Goal: Task Accomplishment & Management: Manage account settings

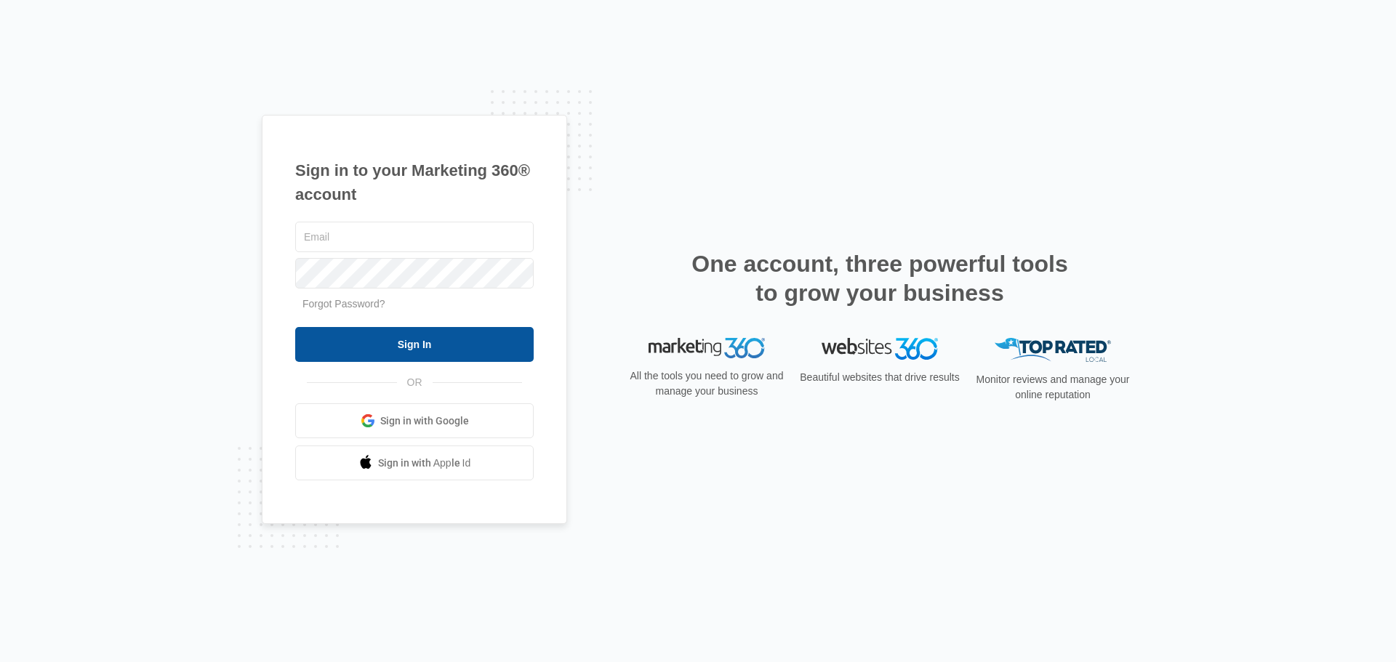
type input "[EMAIL_ADDRESS][DOMAIN_NAME]"
click at [425, 349] on input "Sign In" at bounding box center [414, 344] width 238 height 35
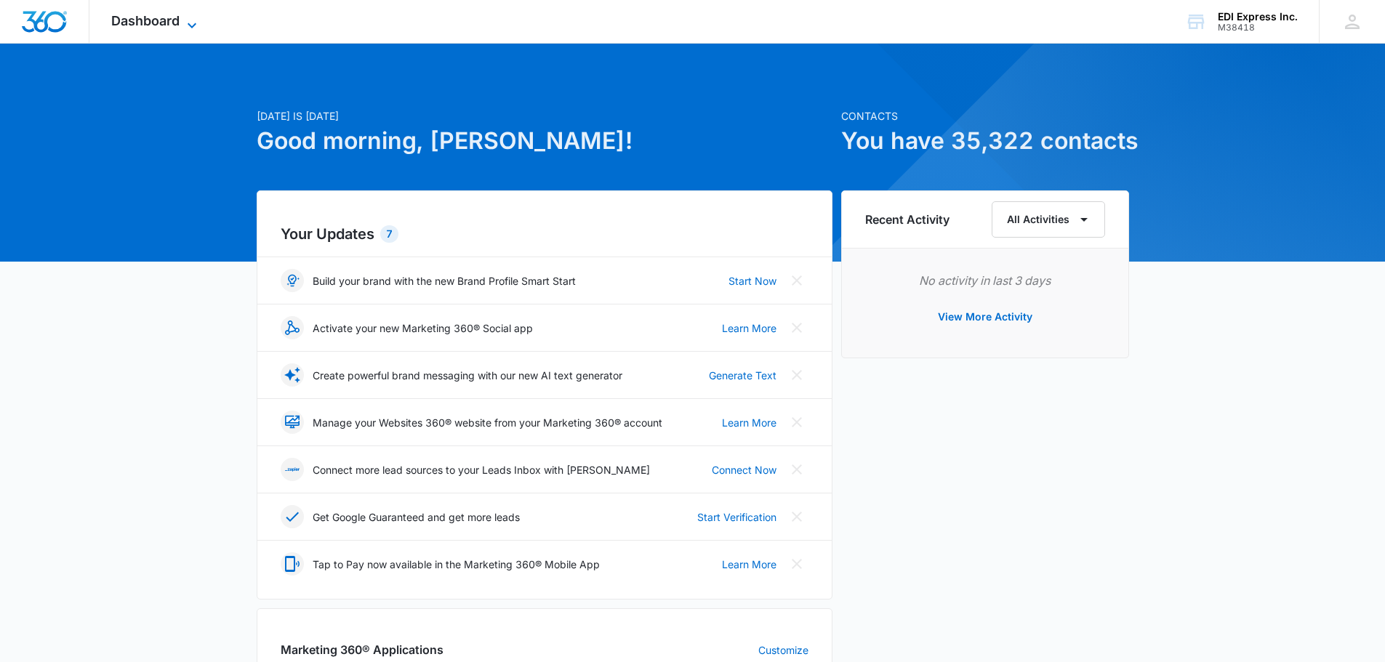
click at [145, 19] on span "Dashboard" at bounding box center [145, 20] width 68 height 15
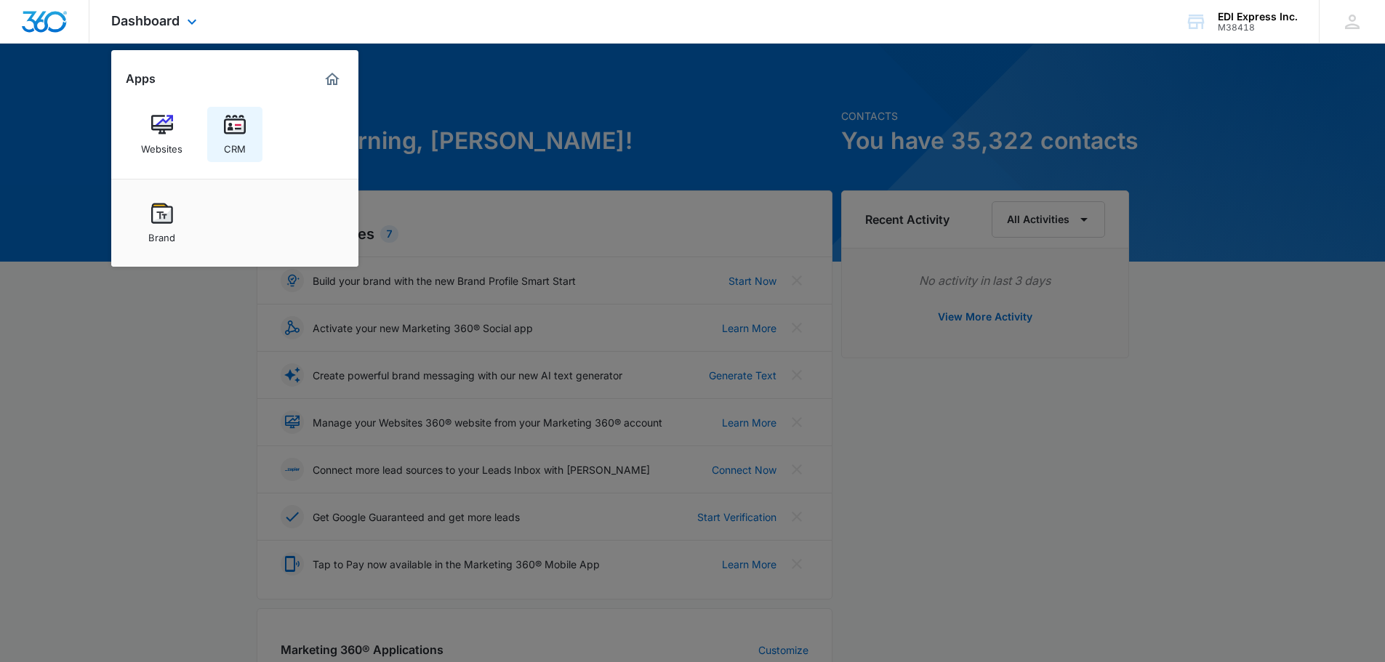
click at [238, 123] on img at bounding box center [235, 125] width 22 height 22
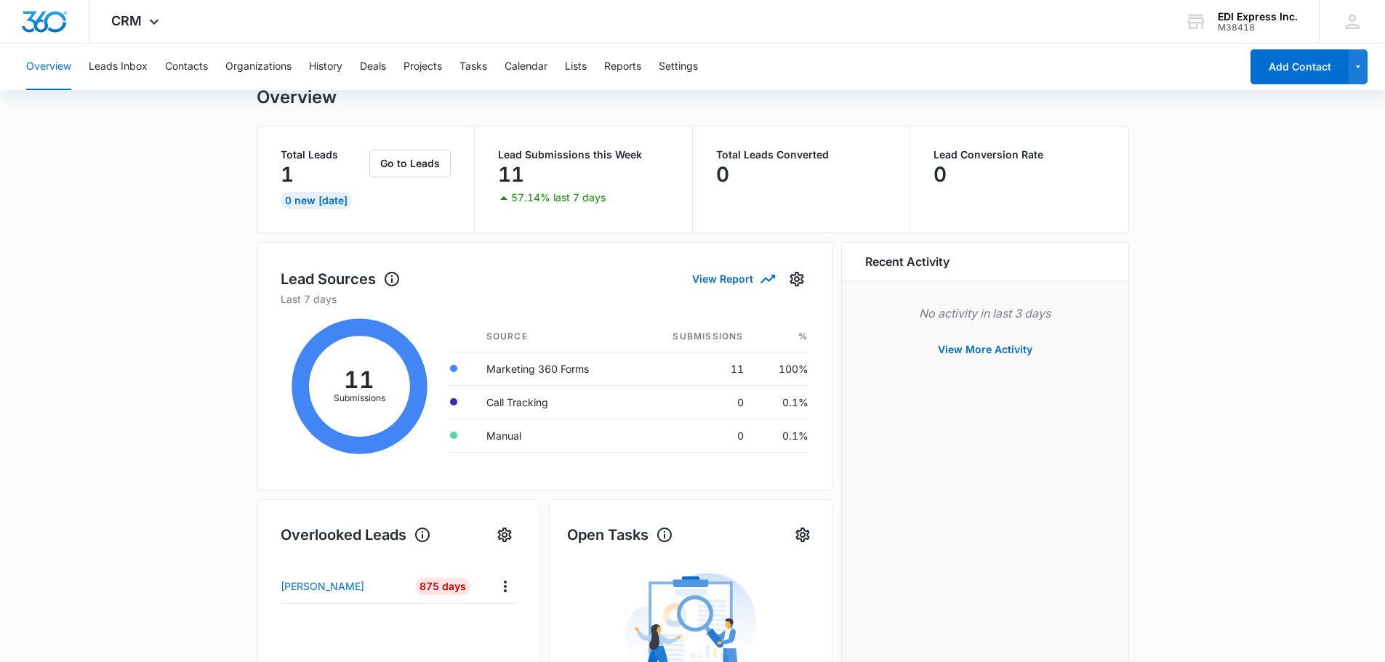
scroll to position [145, 0]
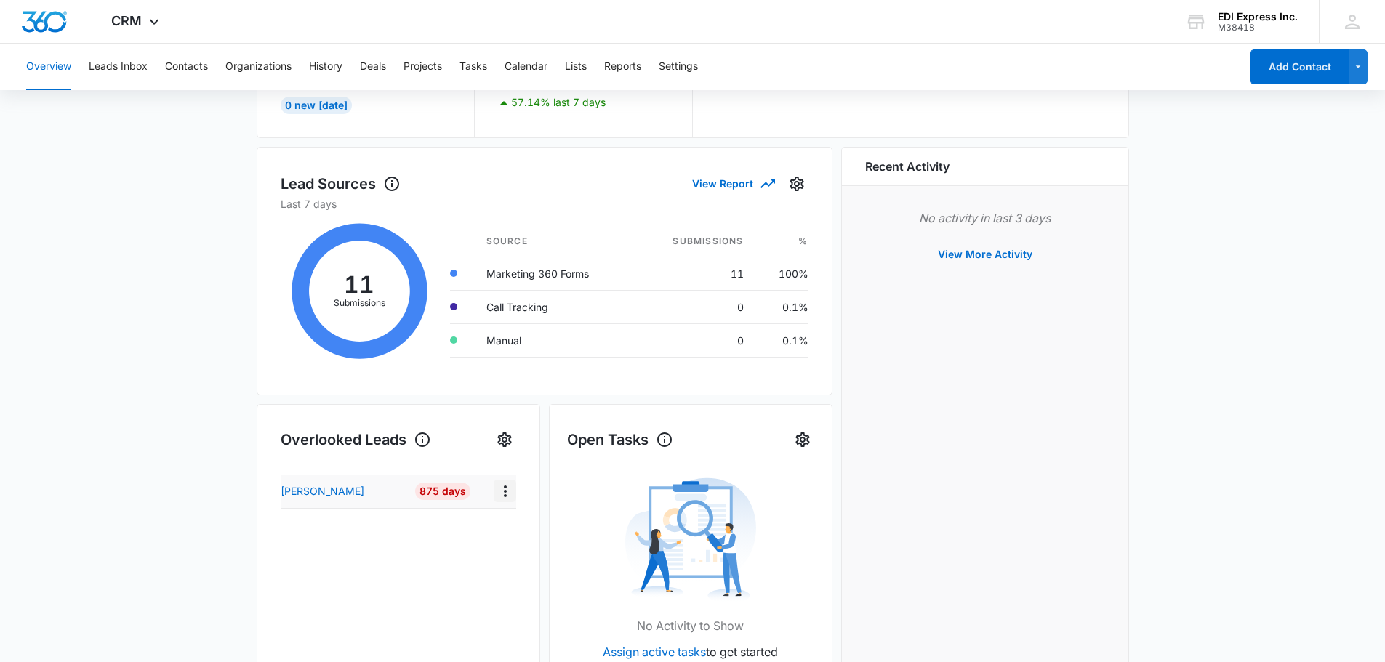
click at [501, 493] on icon "Actions" at bounding box center [505, 491] width 17 height 17
click at [509, 597] on button "Add as Contact" at bounding box center [557, 593] width 127 height 29
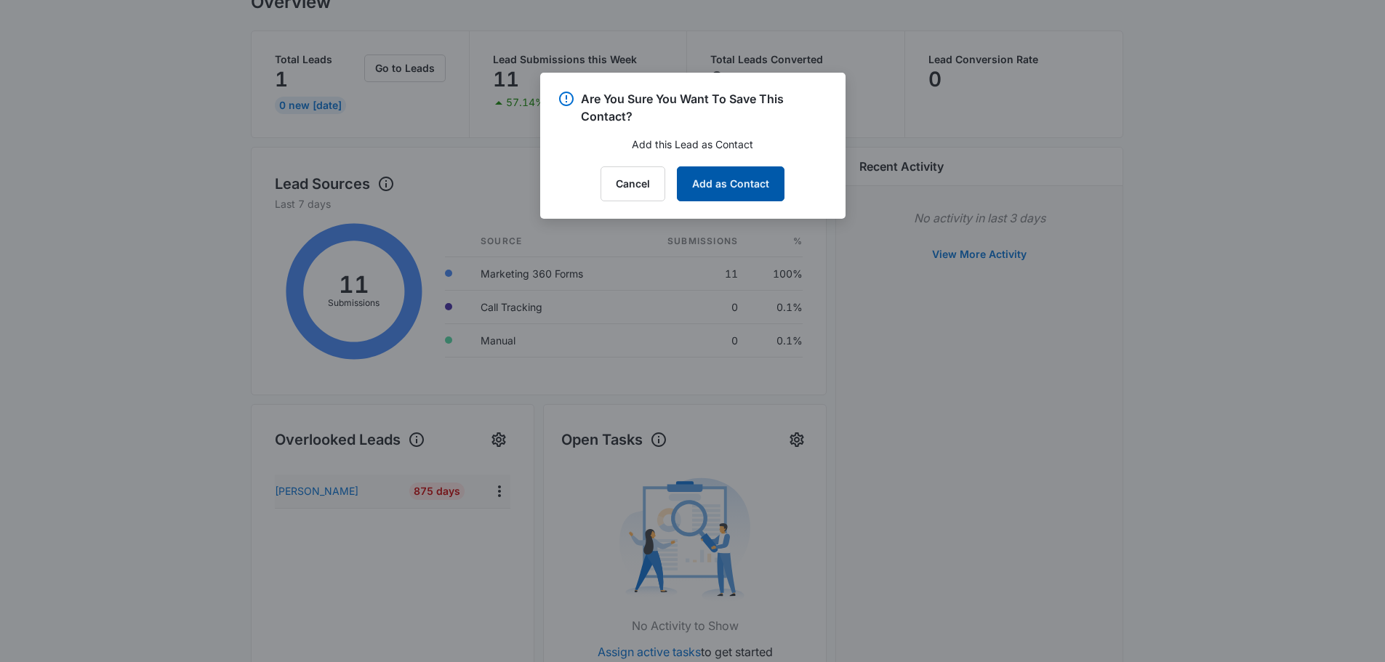
click at [760, 182] on button "Add as Contact" at bounding box center [731, 183] width 108 height 35
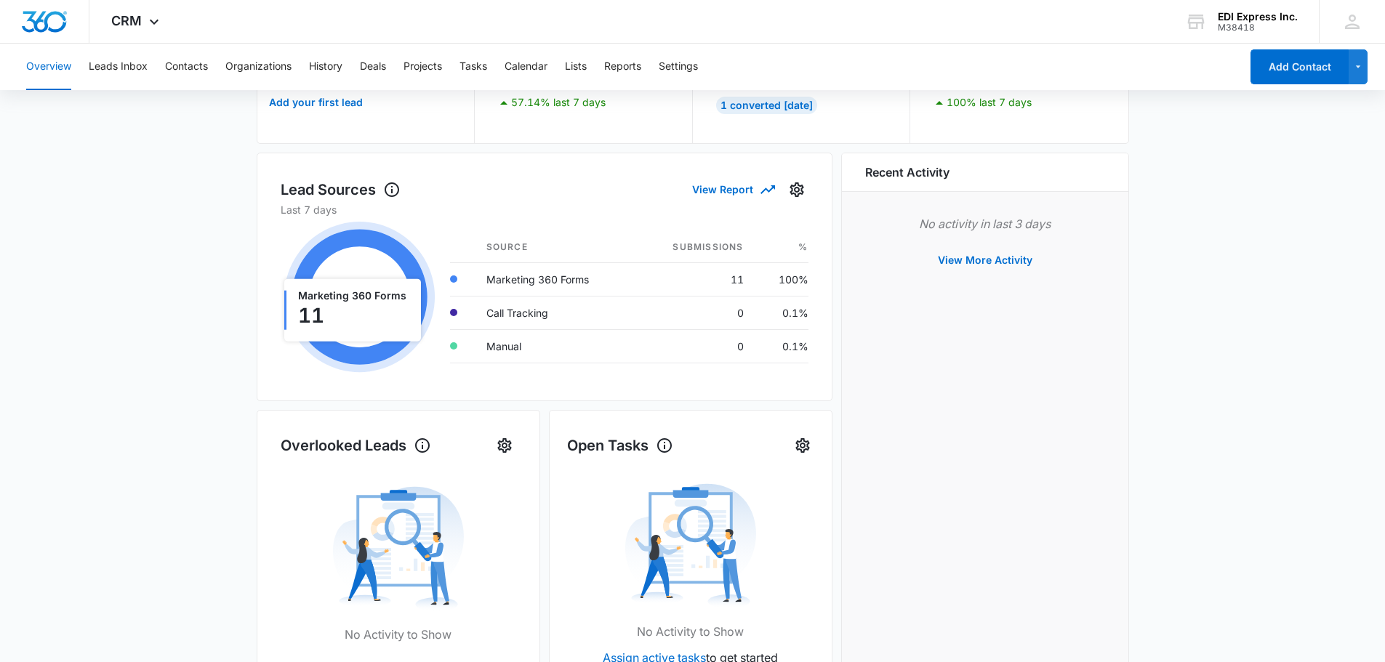
click at [372, 239] on icon at bounding box center [360, 298] width 136 height 136
click at [734, 188] on button "View Report" at bounding box center [732, 189] width 81 height 25
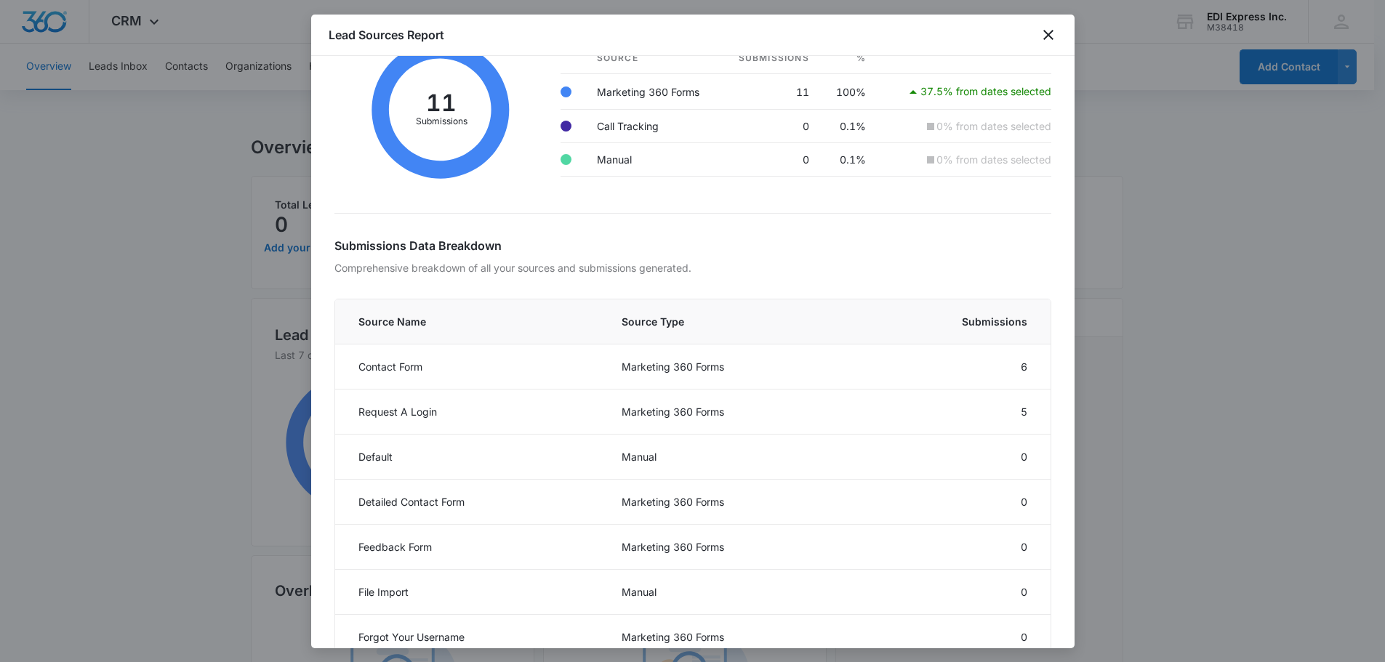
scroll to position [0, 0]
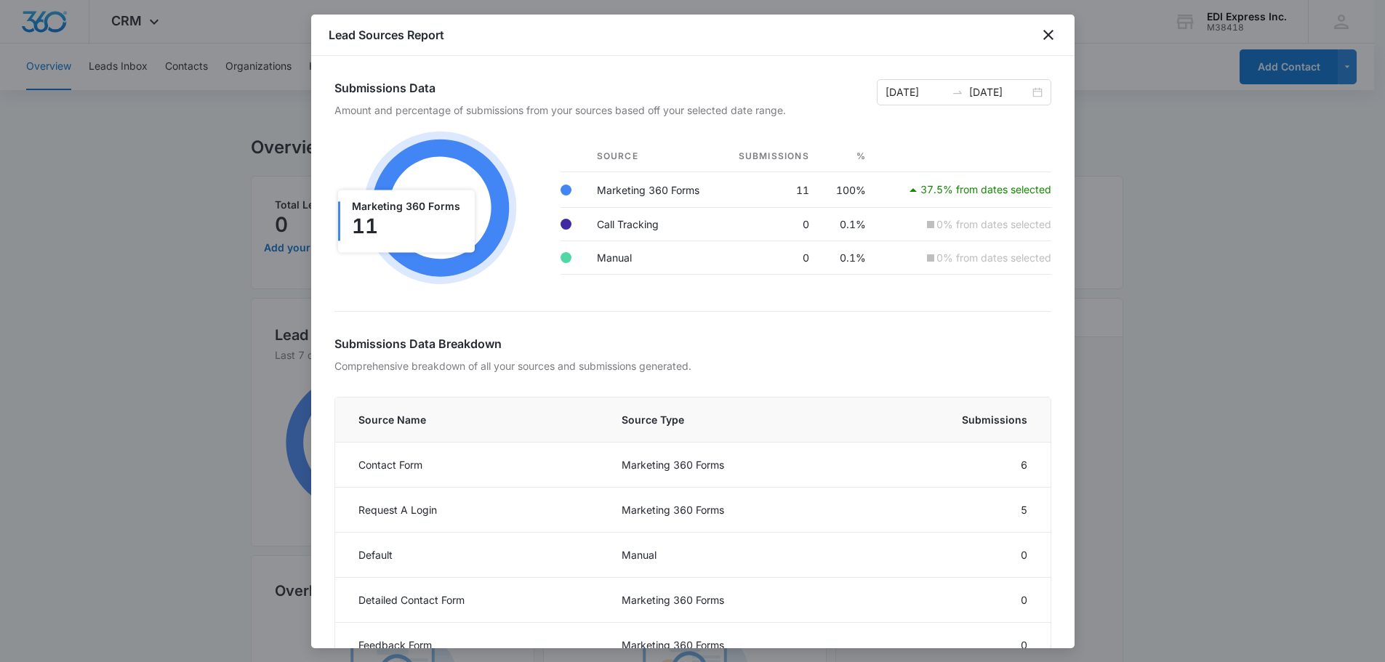
click at [499, 202] on icon at bounding box center [440, 208] width 137 height 137
click at [1046, 38] on icon "close" at bounding box center [1048, 34] width 17 height 17
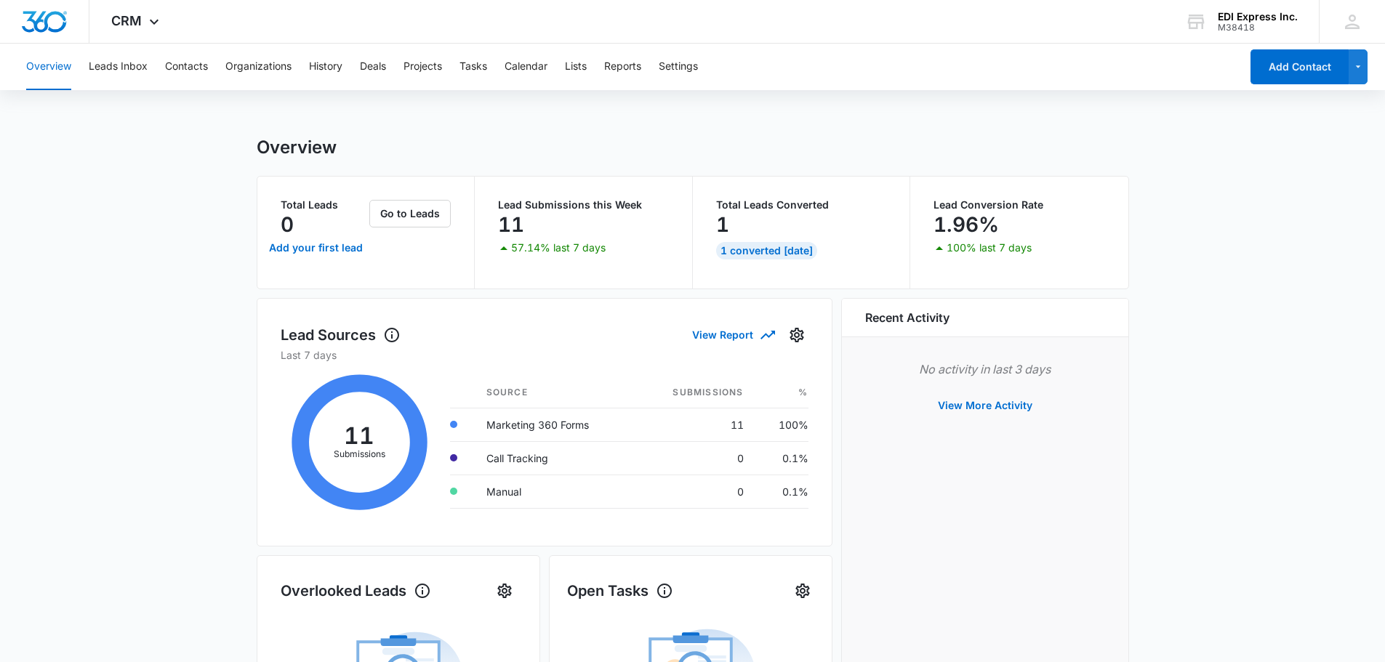
click at [1208, 291] on main "Overview Total Leads 0 Add your first lead Go to Leads Lead Submissions this We…" at bounding box center [692, 663] width 1385 height 1053
click at [417, 215] on button "Go to Leads" at bounding box center [409, 214] width 81 height 28
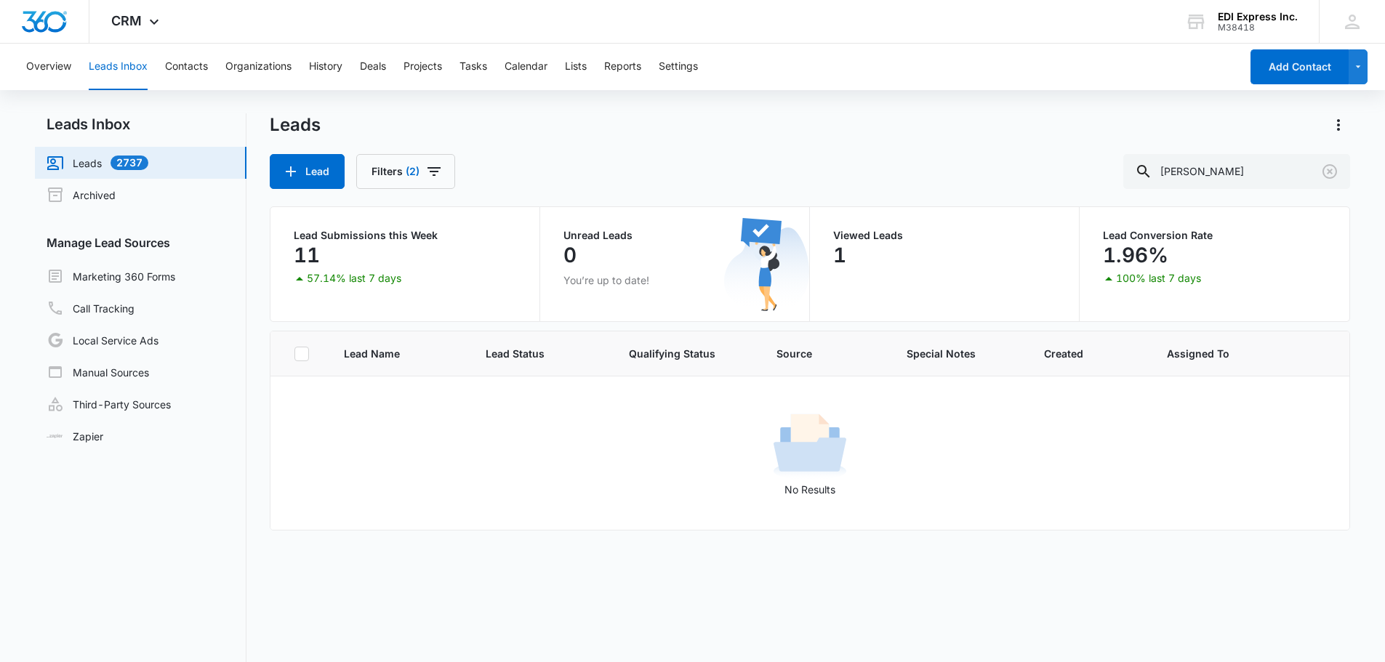
click at [728, 117] on div "Leads" at bounding box center [810, 124] width 1081 height 23
click at [87, 189] on link "Archived" at bounding box center [81, 194] width 69 height 17
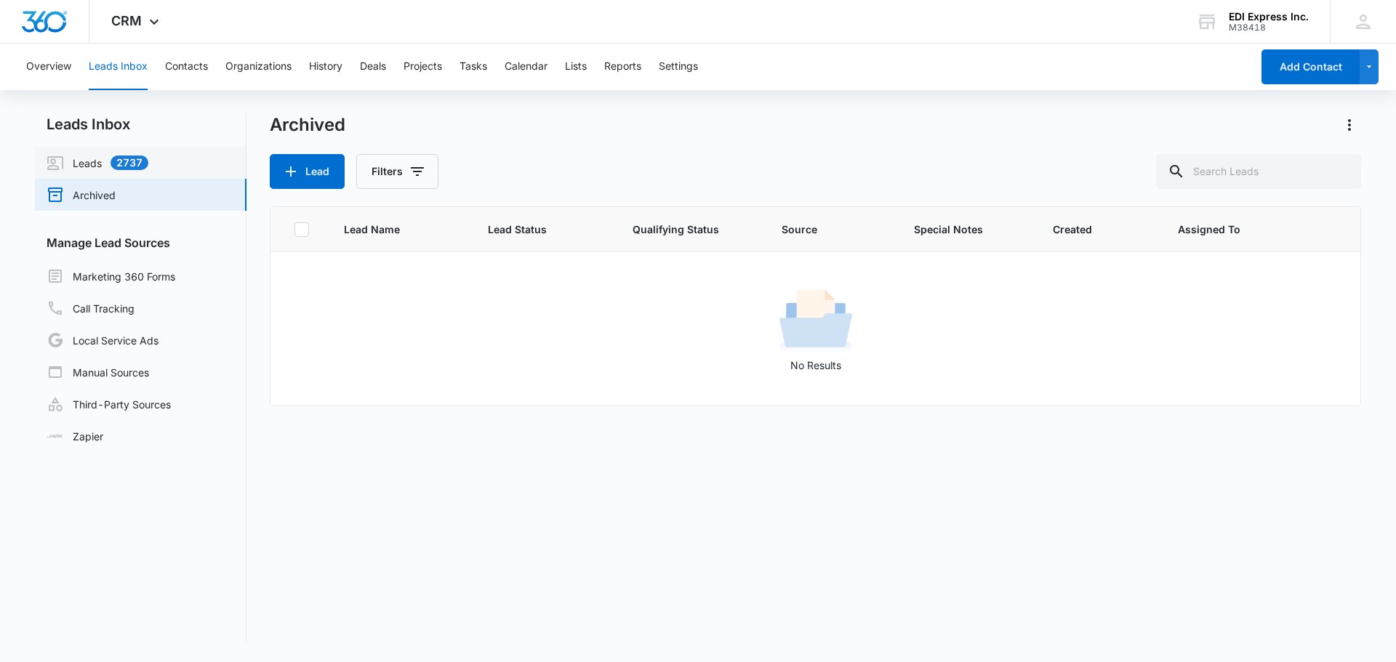
click at [80, 170] on link "Leads 2737" at bounding box center [98, 162] width 102 height 17
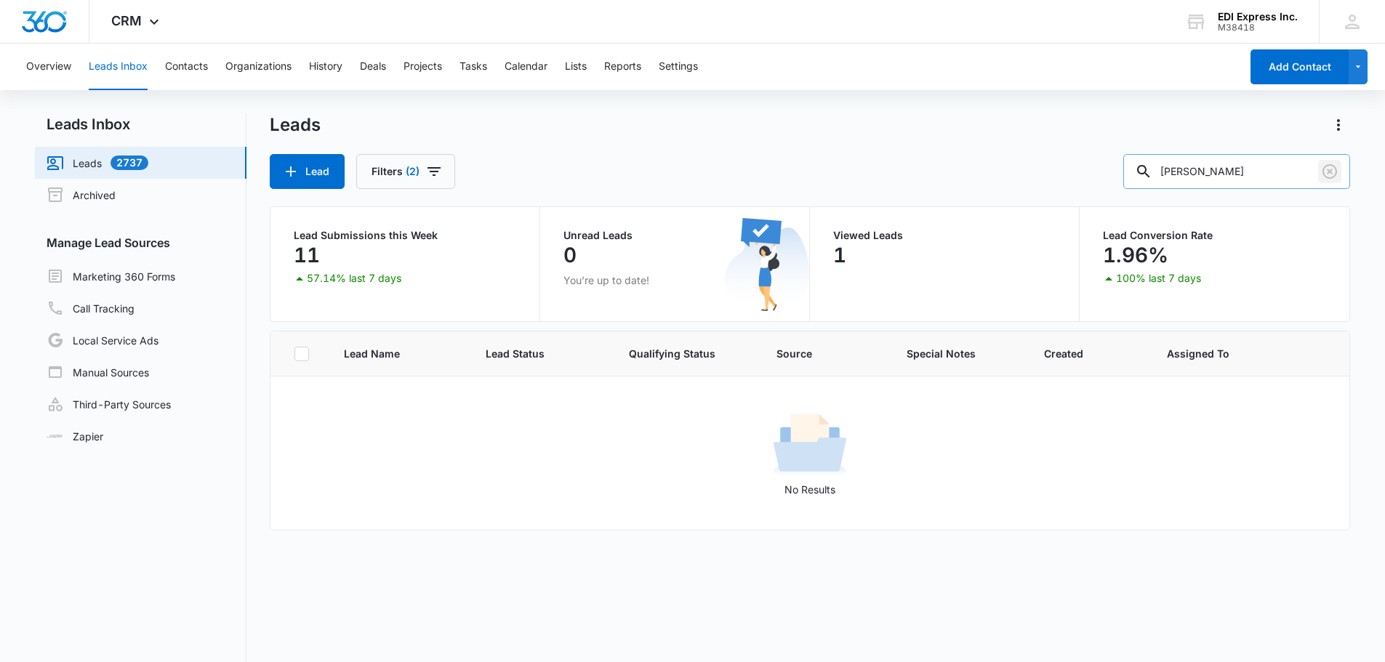
click at [1333, 164] on icon "Clear" at bounding box center [1329, 171] width 17 height 17
click at [395, 177] on button "Filters (2)" at bounding box center [405, 171] width 99 height 35
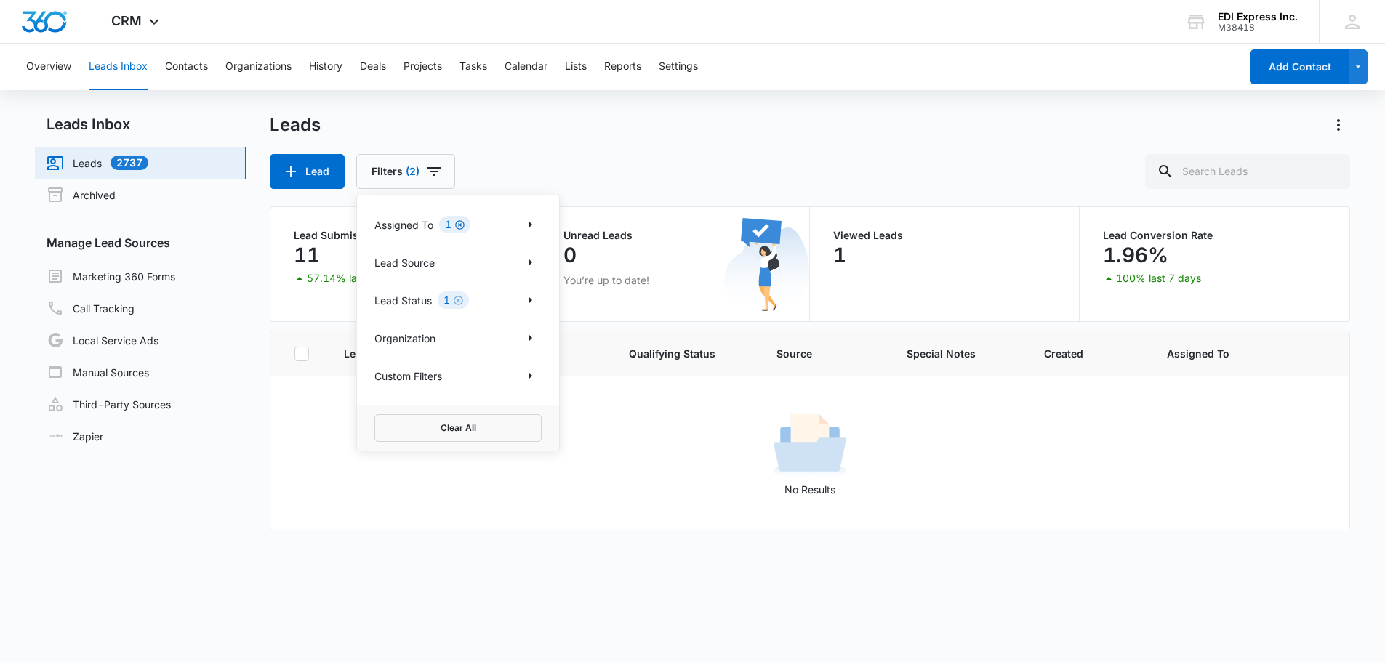
click at [461, 225] on icon "Clear" at bounding box center [459, 224] width 9 height 9
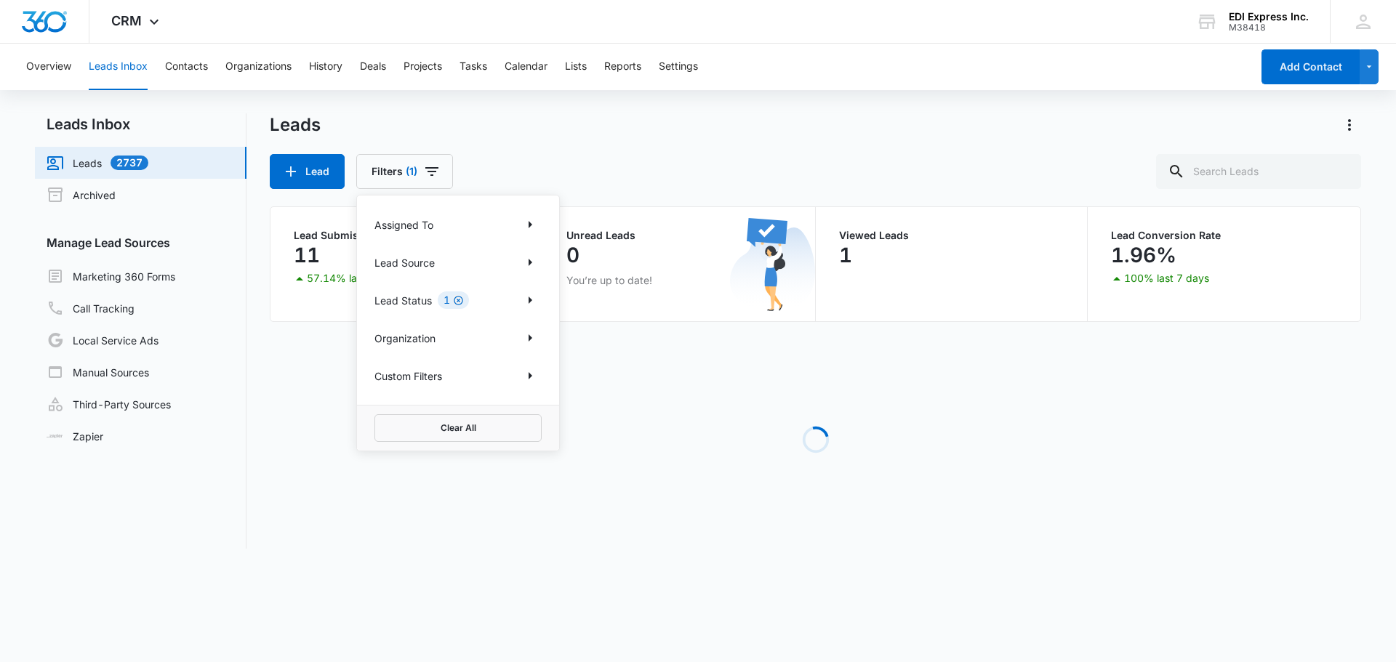
click at [461, 300] on icon "Clear" at bounding box center [458, 300] width 11 height 11
click at [521, 126] on div "Leads" at bounding box center [815, 124] width 1091 height 23
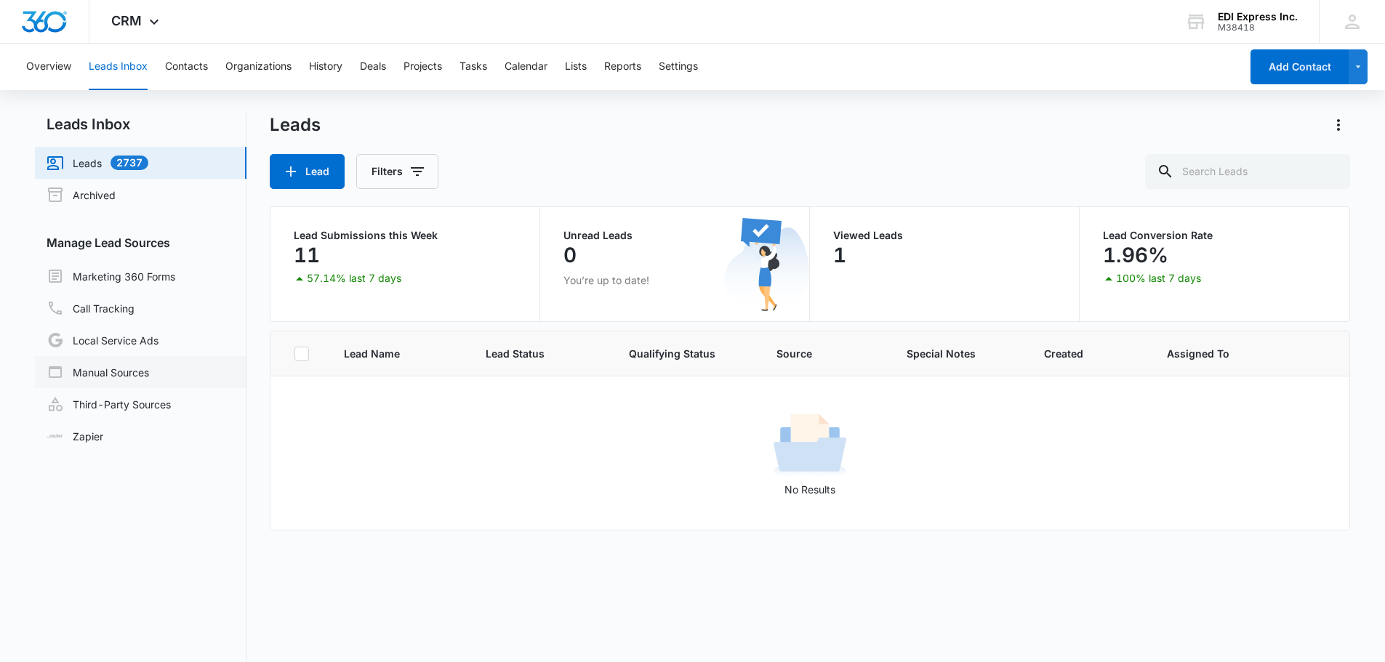
click at [116, 374] on link "Manual Sources" at bounding box center [98, 372] width 103 height 17
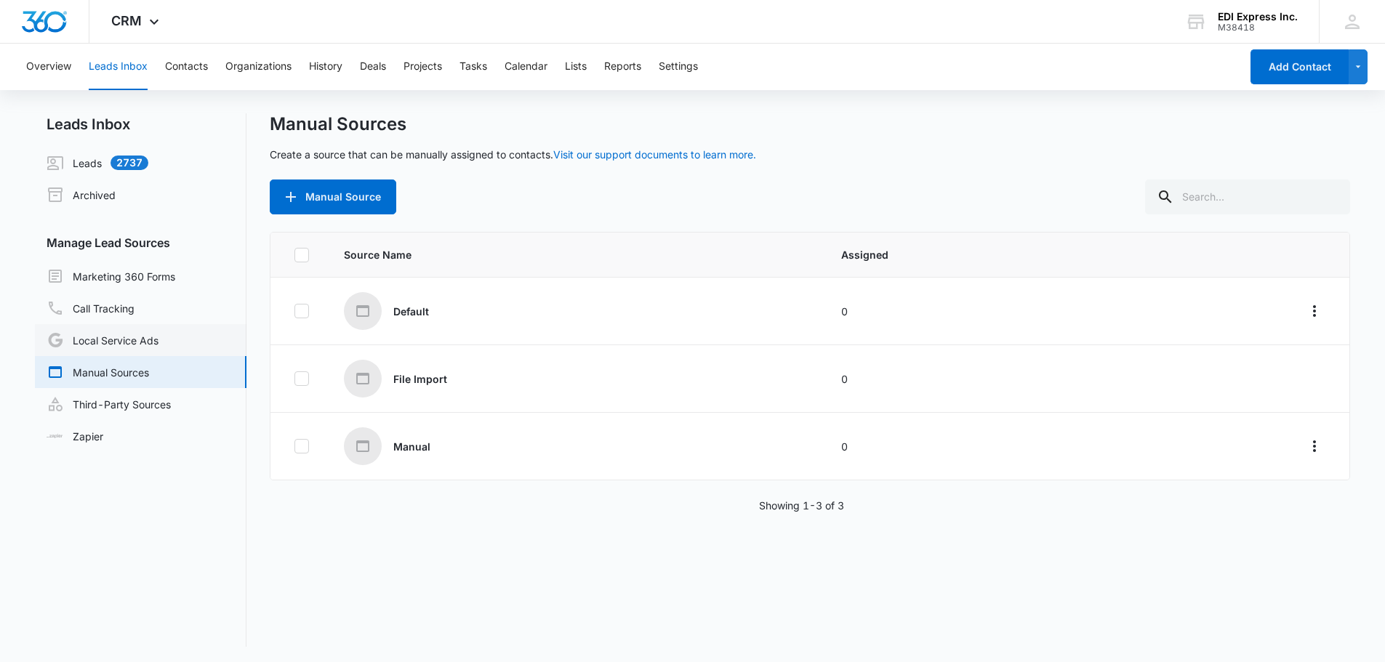
click at [116, 339] on link "Local Service Ads" at bounding box center [103, 340] width 112 height 17
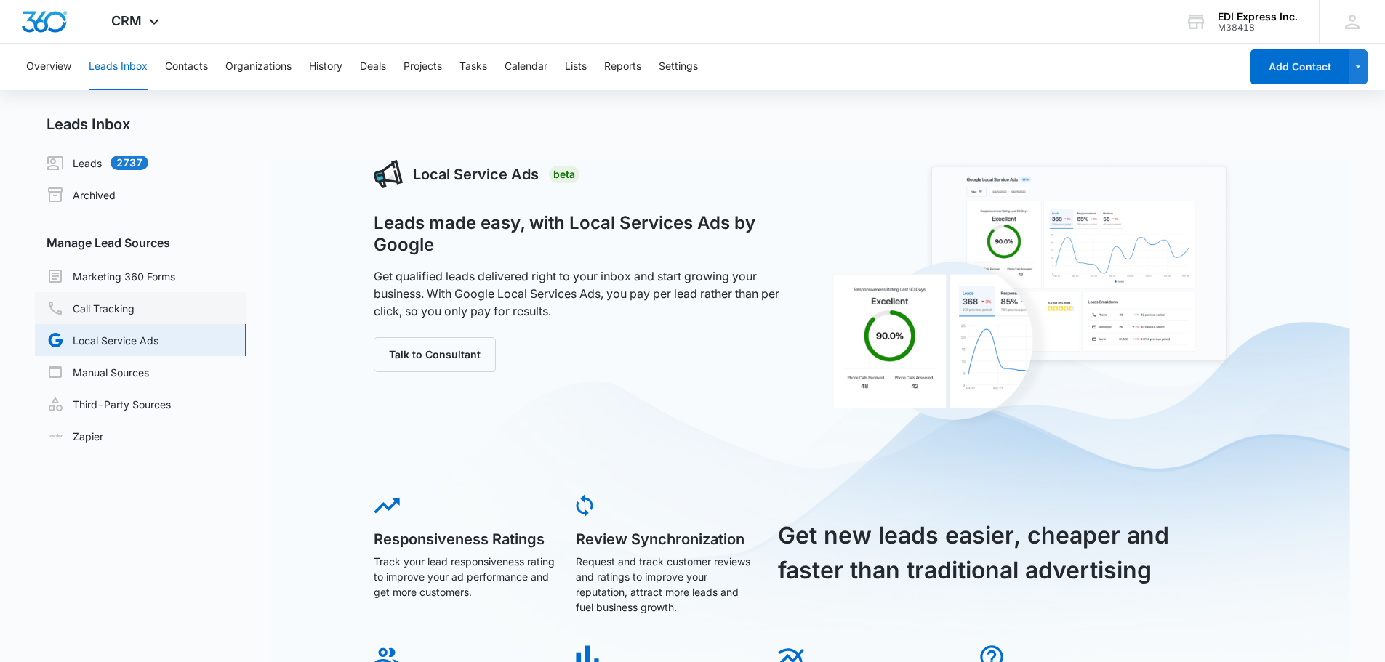
click at [104, 313] on link "Call Tracking" at bounding box center [91, 308] width 88 height 17
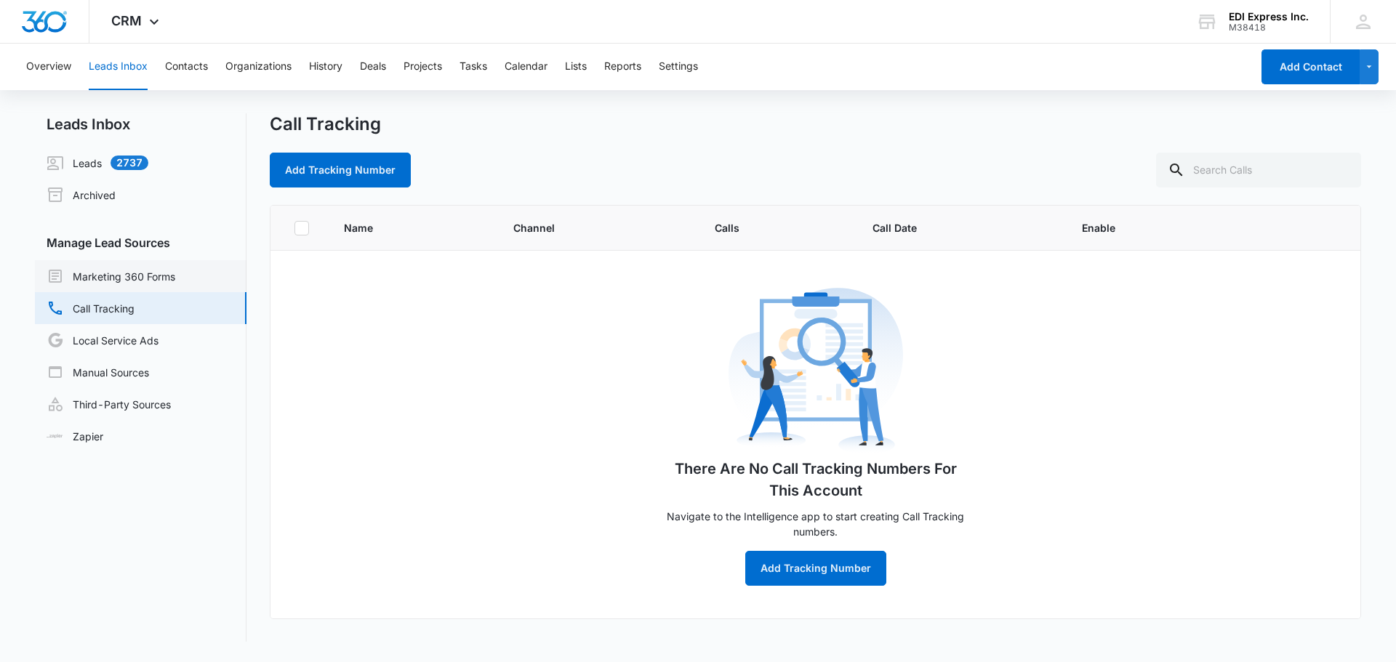
click at [158, 278] on link "Marketing 360 Forms" at bounding box center [111, 276] width 129 height 17
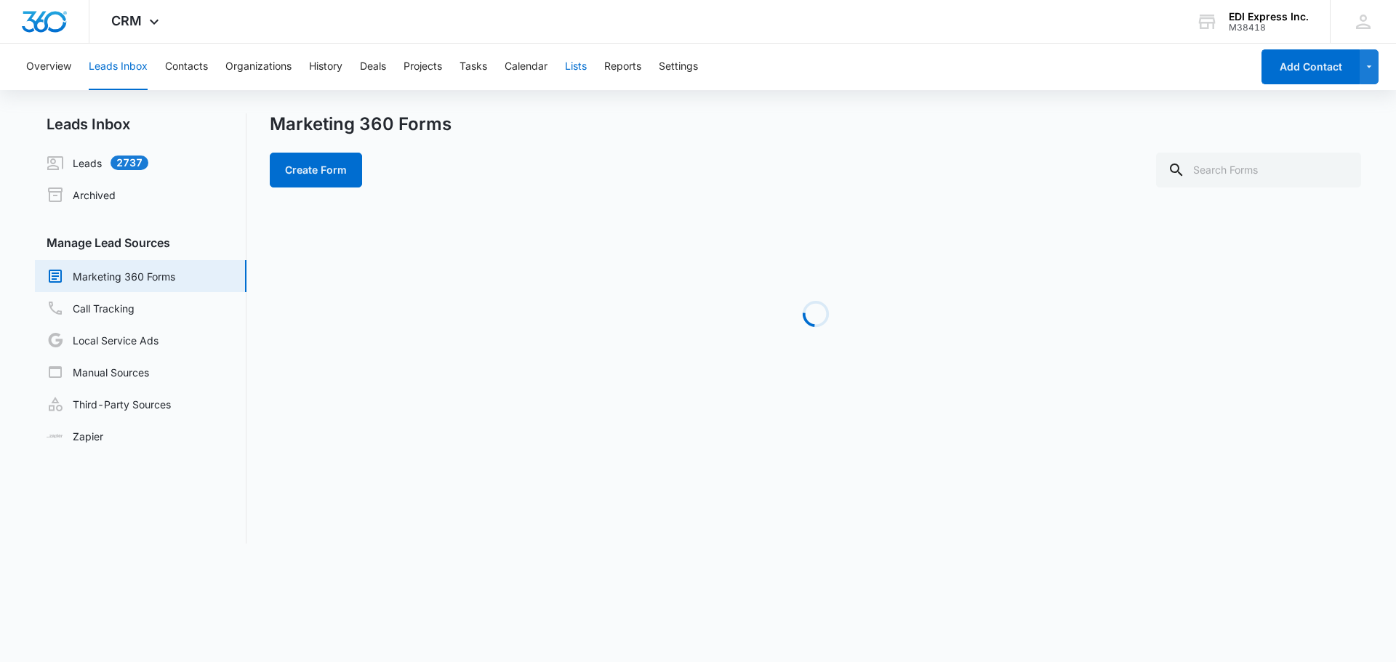
click at [587, 67] on button "Lists" at bounding box center [576, 67] width 22 height 47
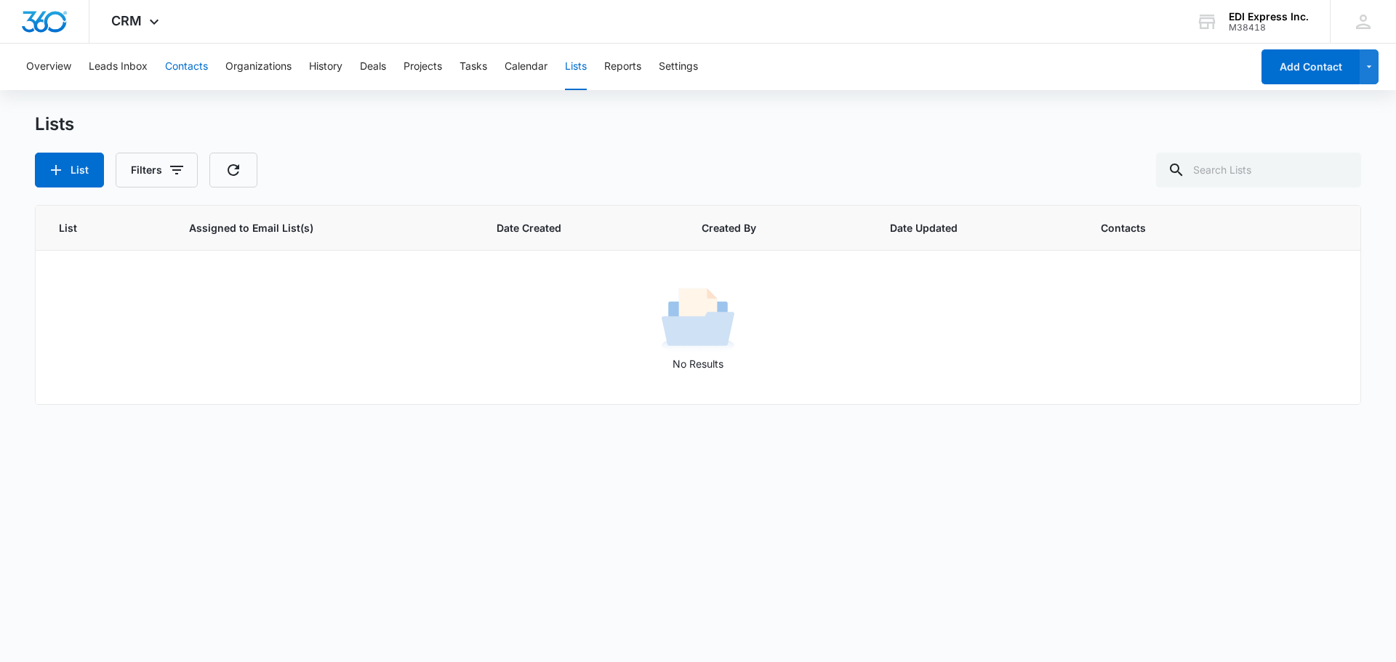
click at [188, 65] on button "Contacts" at bounding box center [186, 67] width 43 height 47
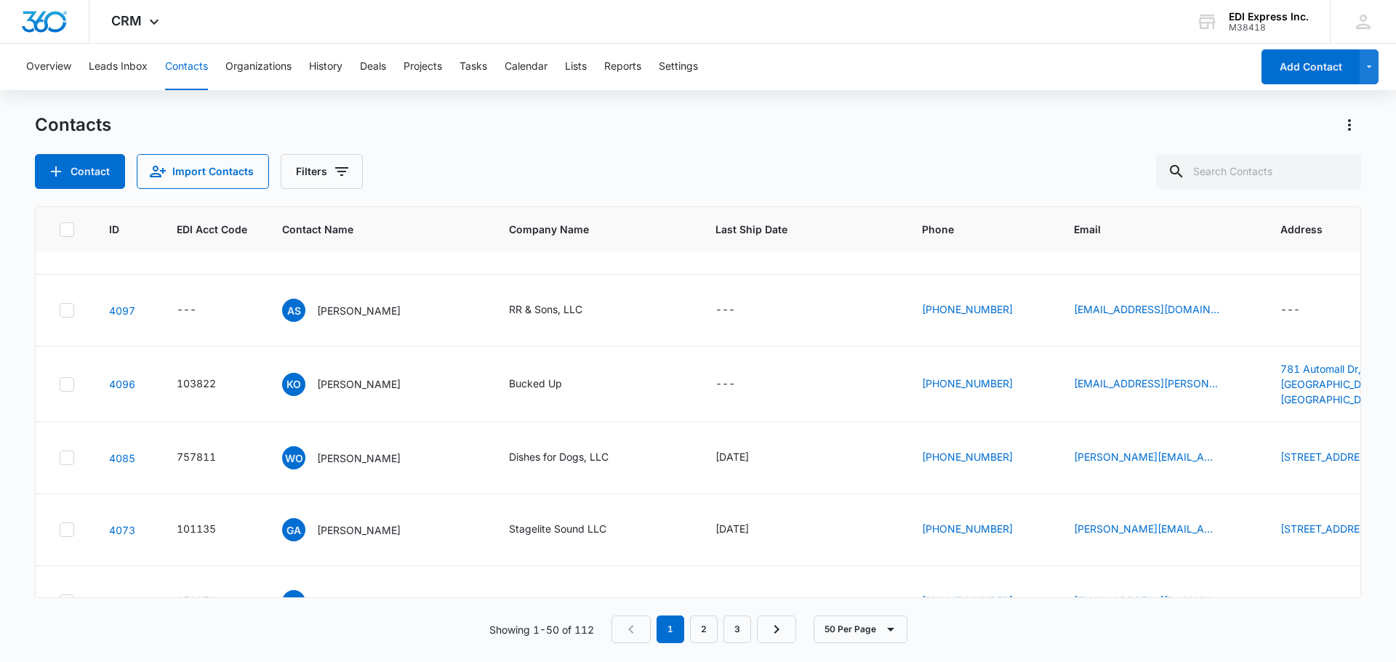
scroll to position [2908, 0]
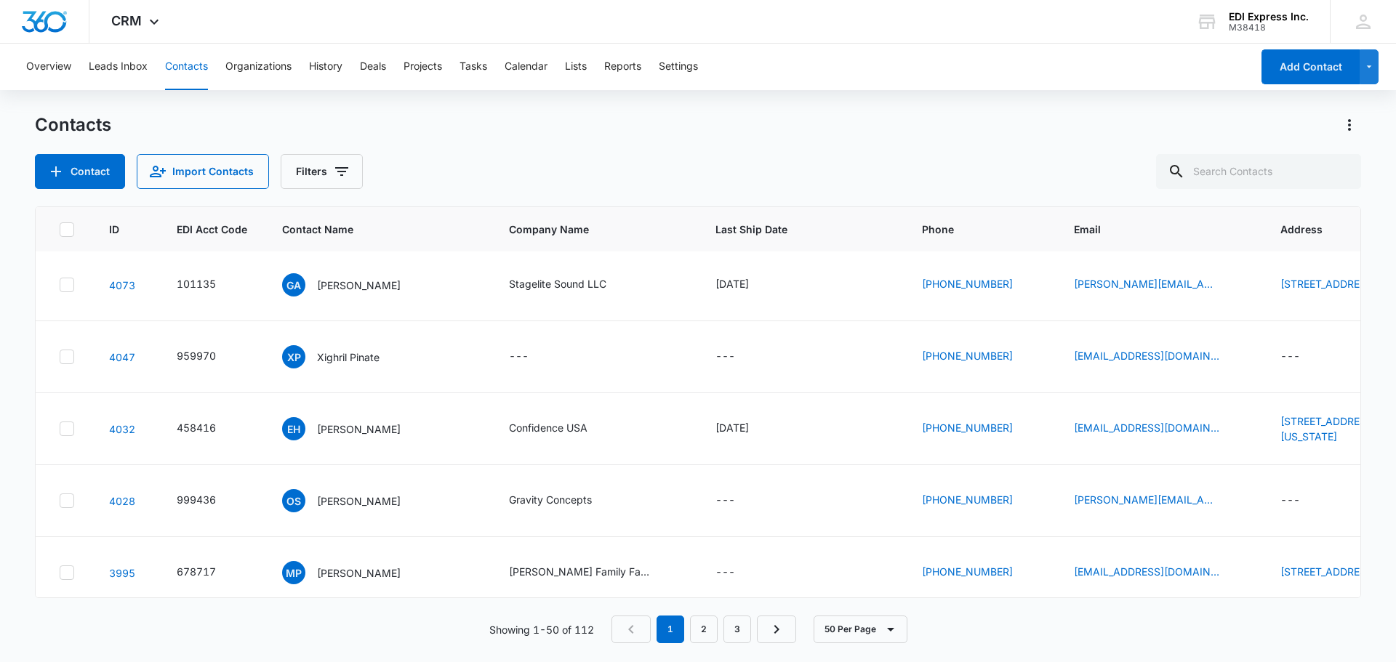
click at [1353, 137] on div "Contacts Contact Import Contacts Filters" at bounding box center [698, 151] width 1326 height 76
click at [1349, 123] on icon "Actions" at bounding box center [1349, 124] width 17 height 17
click at [599, 142] on div "Contacts Choose Columns Export All Contacts Customize Contacts Contact Import C…" at bounding box center [698, 151] width 1326 height 76
click at [229, 173] on button "Import Contacts" at bounding box center [203, 171] width 132 height 35
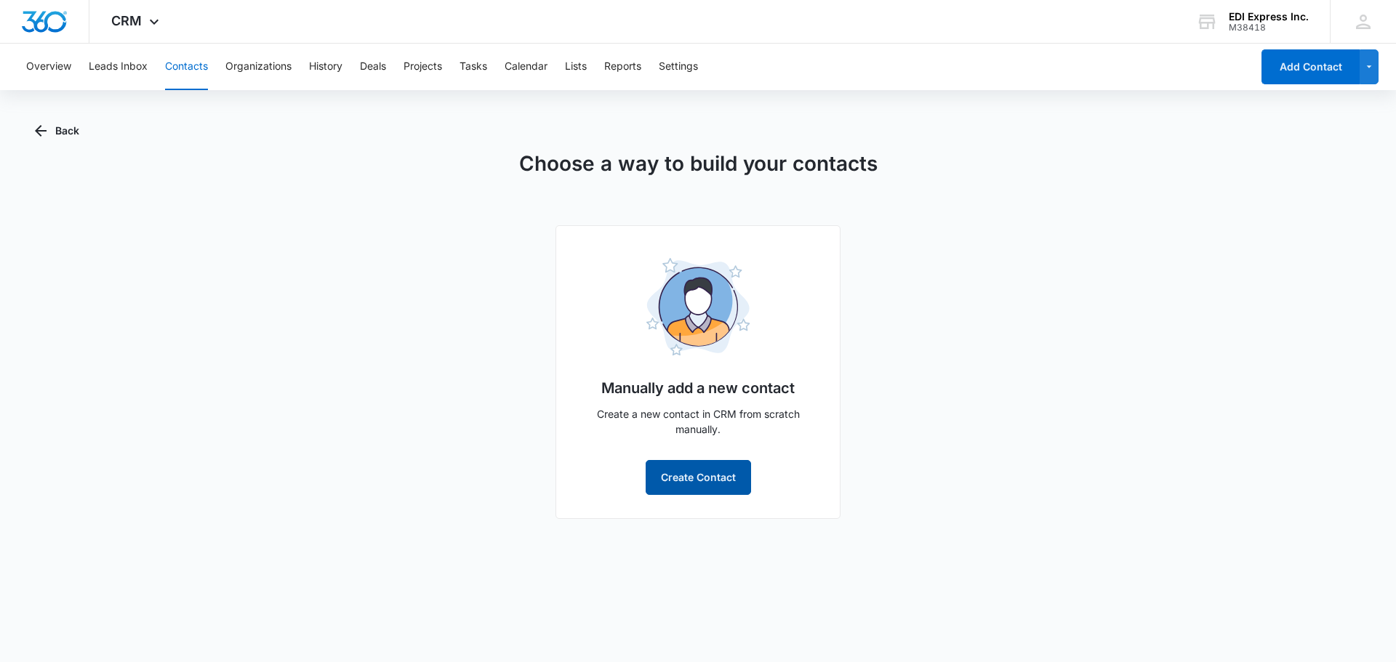
click at [718, 475] on button "Create Contact" at bounding box center [698, 477] width 105 height 35
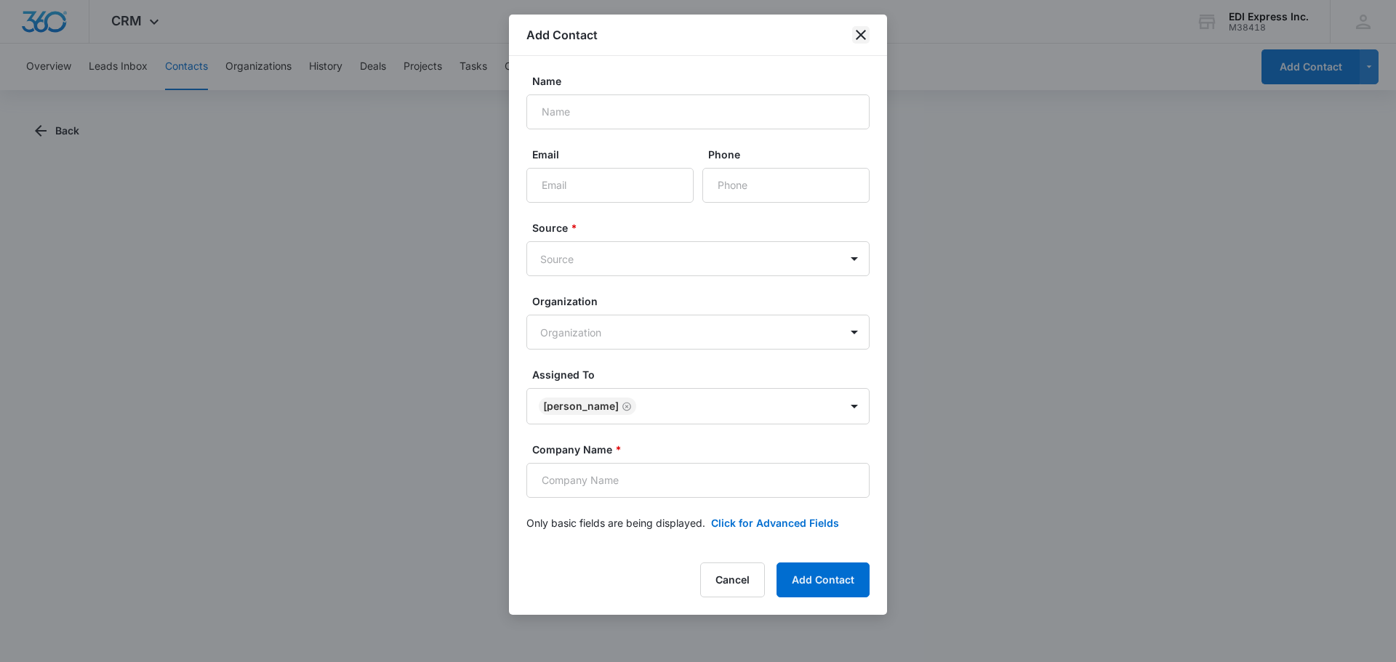
click at [862, 34] on icon "close" at bounding box center [861, 35] width 10 height 10
